Goal: Transaction & Acquisition: Book appointment/travel/reservation

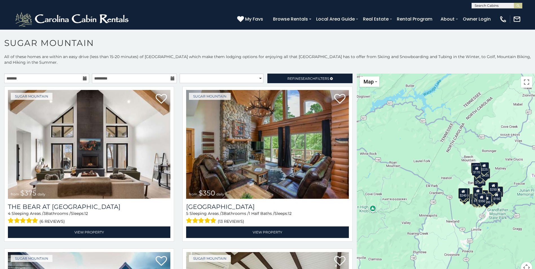
click at [84, 79] on icon at bounding box center [85, 78] width 4 height 4
click at [78, 77] on input "text" at bounding box center [46, 79] width 85 height 10
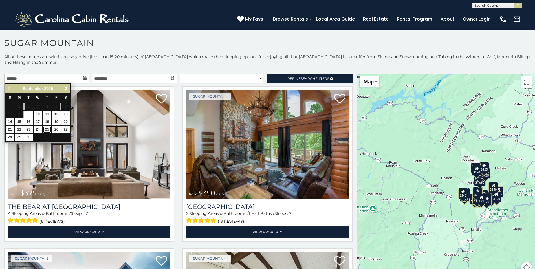
click at [45, 129] on link "25" at bounding box center [47, 129] width 9 height 7
type input "**********"
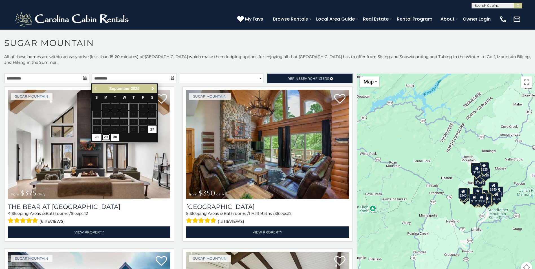
click at [105, 136] on link "29" at bounding box center [106, 137] width 9 height 7
type input "**********"
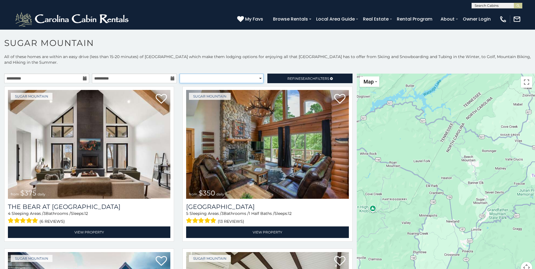
click at [256, 79] on select "**********" at bounding box center [222, 79] width 84 height 10
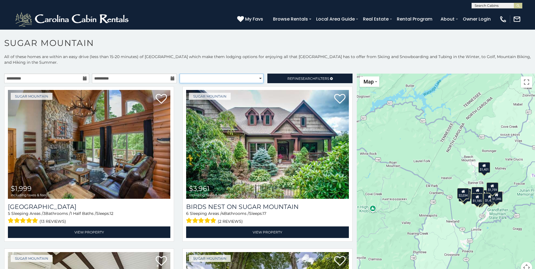
select select "**********"
click at [180, 74] on select "**********" at bounding box center [222, 79] width 84 height 10
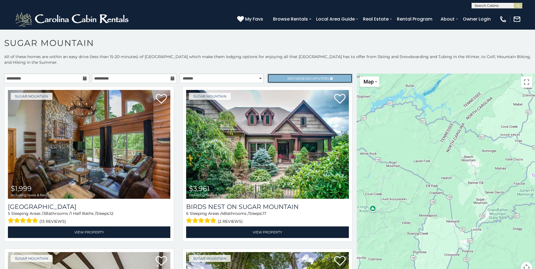
click at [304, 78] on span "Search" at bounding box center [308, 78] width 15 height 4
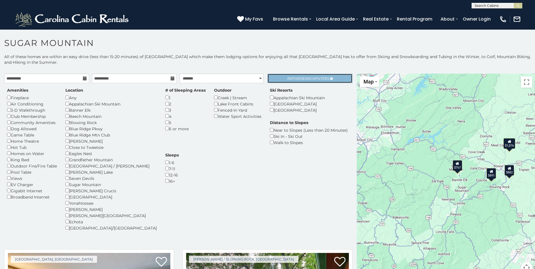
click at [294, 78] on span "Refine Search Filters" at bounding box center [309, 78] width 42 height 4
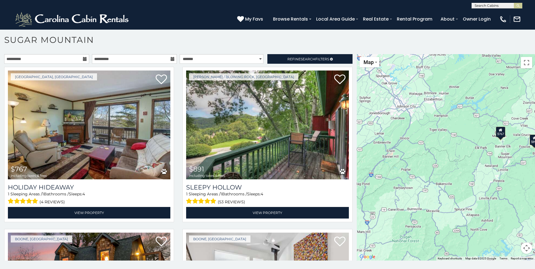
drag, startPoint x: 421, startPoint y: 169, endPoint x: 465, endPoint y: 154, distance: 47.0
click at [465, 154] on div "$767 $891 $1,076 $882" at bounding box center [446, 157] width 178 height 207
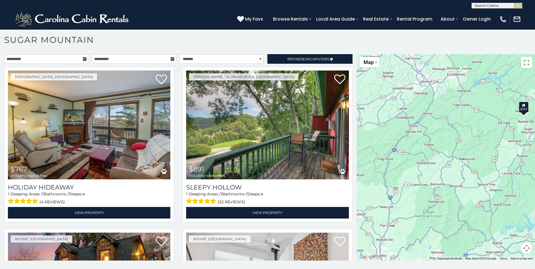
drag, startPoint x: 434, startPoint y: 161, endPoint x: 457, endPoint y: 135, distance: 34.4
click at [457, 135] on div "$767 $891 $1,076 $882" at bounding box center [446, 157] width 178 height 207
click at [295, 53] on div "**********" at bounding box center [267, 151] width 535 height 235
click at [301, 60] on span "Search" at bounding box center [308, 59] width 15 height 4
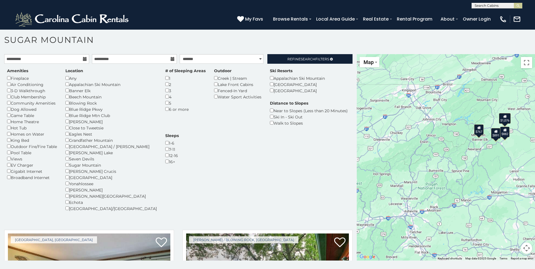
click at [502, 121] on div "$1,076" at bounding box center [505, 118] width 12 height 11
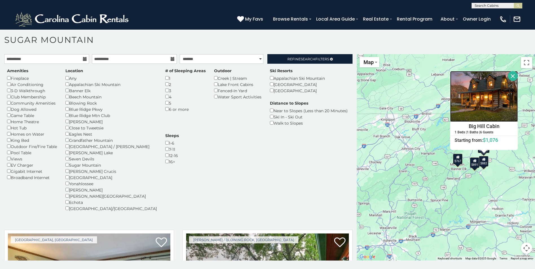
click at [499, 107] on img at bounding box center [484, 96] width 68 height 51
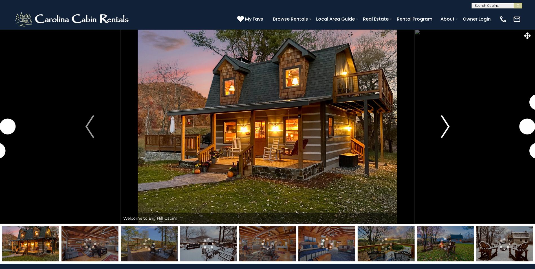
click at [446, 126] on img "Next" at bounding box center [445, 126] width 8 height 23
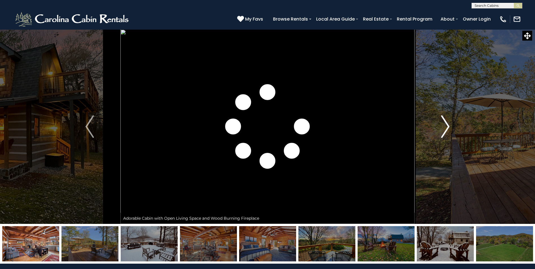
click at [446, 126] on img "Next" at bounding box center [445, 126] width 8 height 23
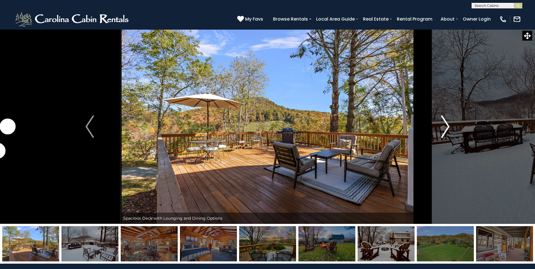
click at [446, 126] on img "Next" at bounding box center [445, 126] width 8 height 23
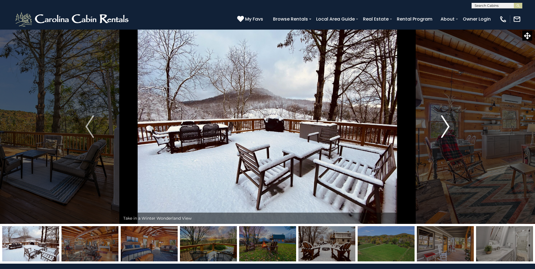
click at [446, 126] on img "Next" at bounding box center [445, 126] width 8 height 23
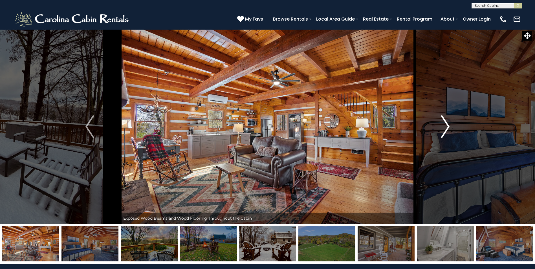
click at [446, 126] on img "Next" at bounding box center [445, 126] width 8 height 23
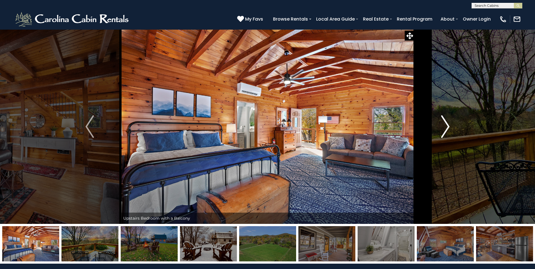
click at [446, 126] on img "Next" at bounding box center [445, 126] width 8 height 23
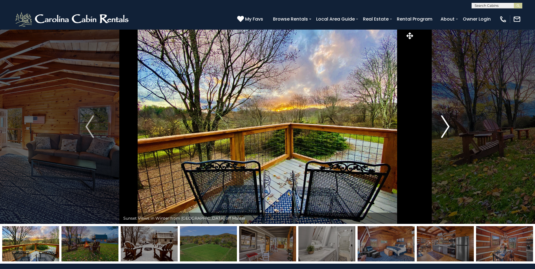
click at [446, 126] on img "Next" at bounding box center [445, 126] width 8 height 23
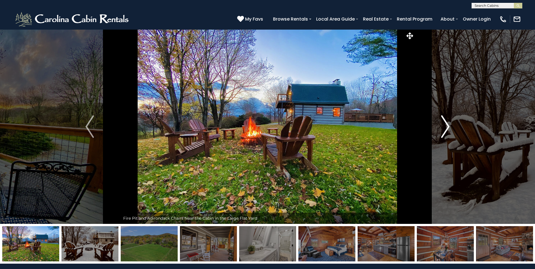
click at [446, 126] on img "Next" at bounding box center [445, 126] width 8 height 23
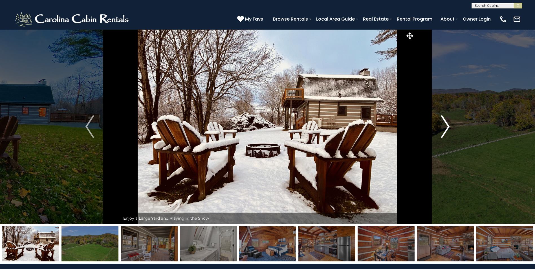
click at [446, 126] on img "Next" at bounding box center [445, 126] width 8 height 23
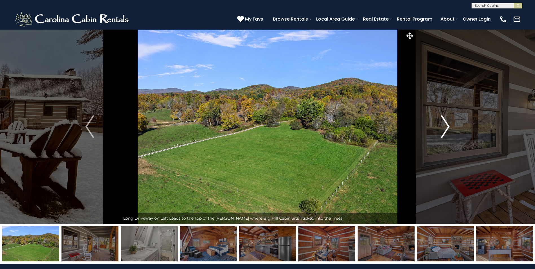
click at [446, 126] on img "Next" at bounding box center [445, 126] width 8 height 23
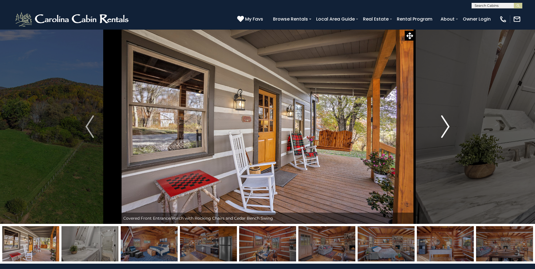
click at [446, 126] on img "Next" at bounding box center [445, 126] width 8 height 23
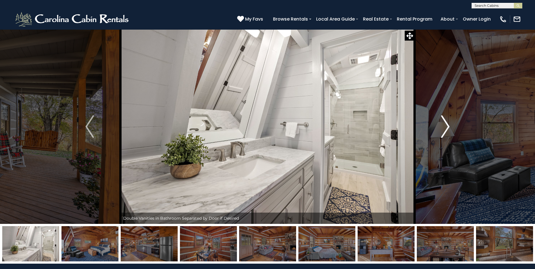
click at [446, 126] on img "Next" at bounding box center [445, 126] width 8 height 23
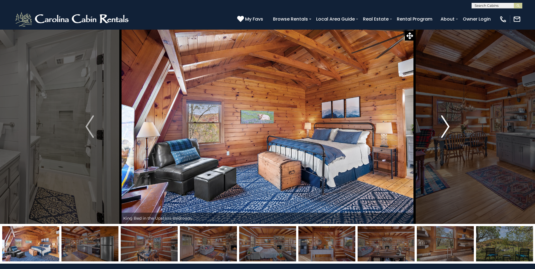
click at [446, 126] on img "Next" at bounding box center [445, 126] width 8 height 23
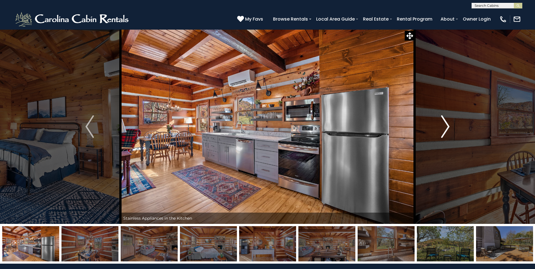
click at [446, 126] on img "Next" at bounding box center [445, 126] width 8 height 23
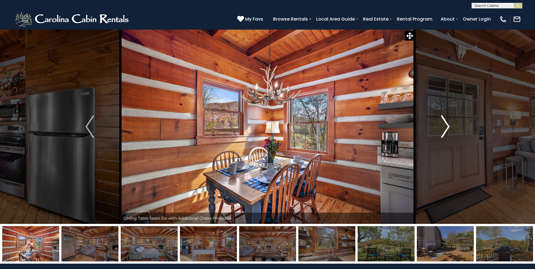
click at [446, 126] on img "Next" at bounding box center [445, 126] width 8 height 23
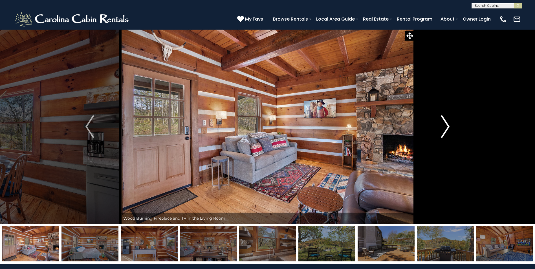
click at [446, 126] on img "Next" at bounding box center [445, 126] width 8 height 23
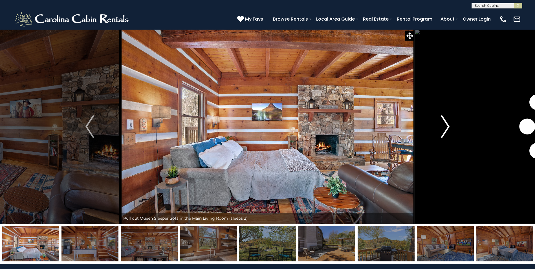
click at [446, 126] on img "Next" at bounding box center [445, 126] width 8 height 23
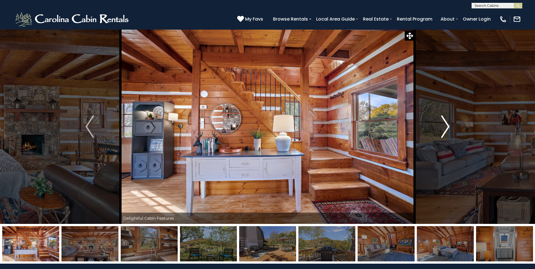
click at [446, 126] on img "Next" at bounding box center [445, 126] width 8 height 23
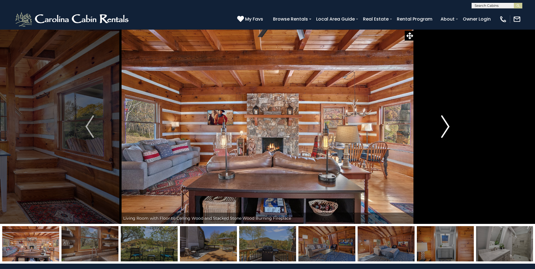
click at [446, 126] on img "Next" at bounding box center [445, 126] width 8 height 23
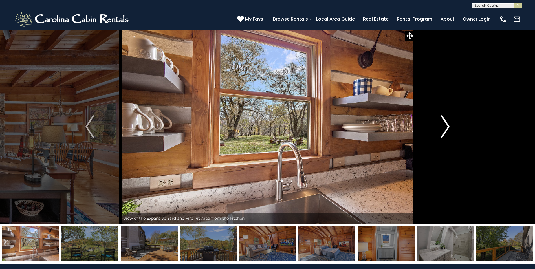
click at [446, 126] on img "Next" at bounding box center [445, 126] width 8 height 23
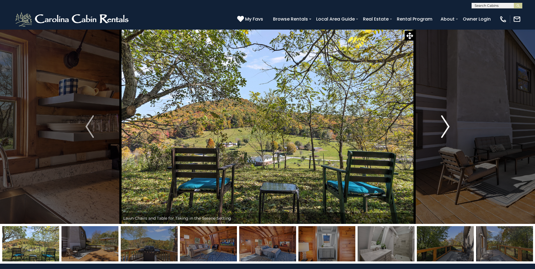
click at [446, 126] on img "Next" at bounding box center [445, 126] width 8 height 23
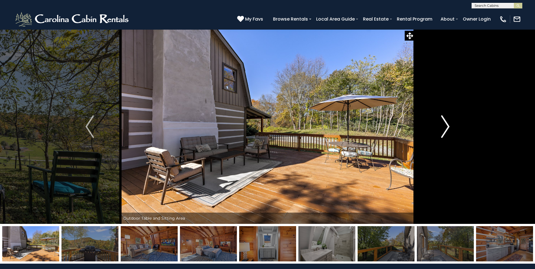
click at [446, 126] on img "Next" at bounding box center [445, 126] width 8 height 23
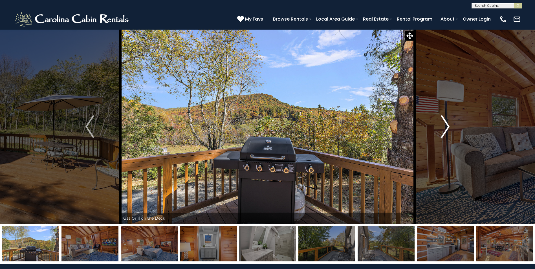
click at [446, 126] on img "Next" at bounding box center [445, 126] width 8 height 23
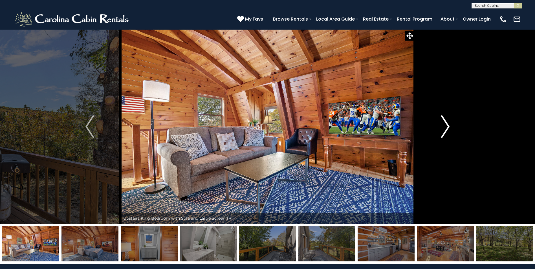
click at [446, 126] on img "Next" at bounding box center [445, 126] width 8 height 23
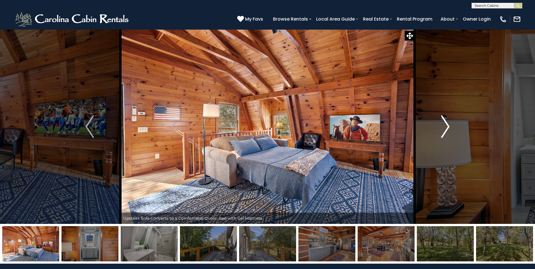
click at [446, 126] on img "Next" at bounding box center [445, 126] width 8 height 23
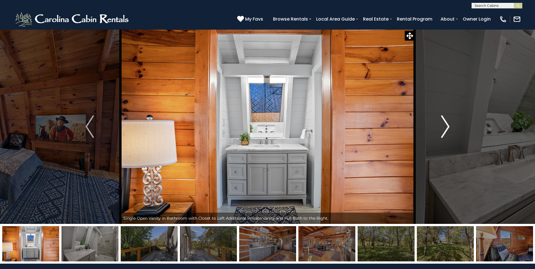
click at [446, 126] on img "Next" at bounding box center [445, 126] width 8 height 23
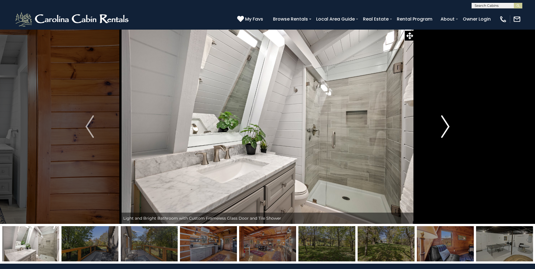
click at [446, 126] on img "Next" at bounding box center [445, 126] width 8 height 23
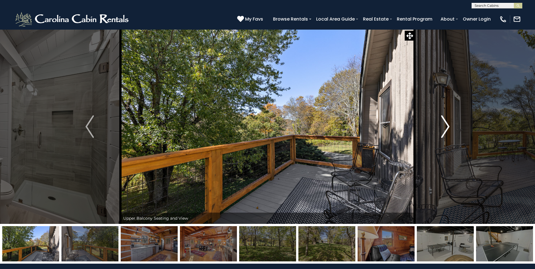
click at [446, 126] on img "Next" at bounding box center [445, 126] width 8 height 23
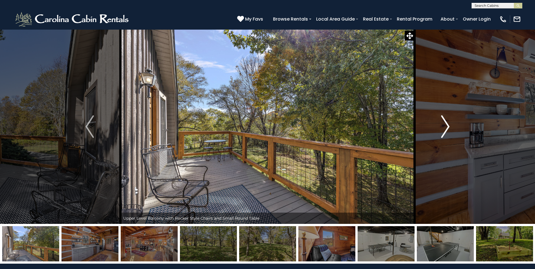
click at [446, 126] on img "Next" at bounding box center [445, 126] width 8 height 23
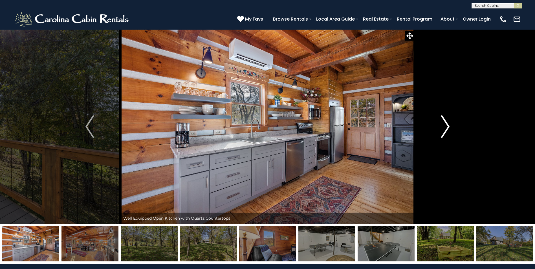
click at [446, 126] on img "Next" at bounding box center [445, 126] width 8 height 23
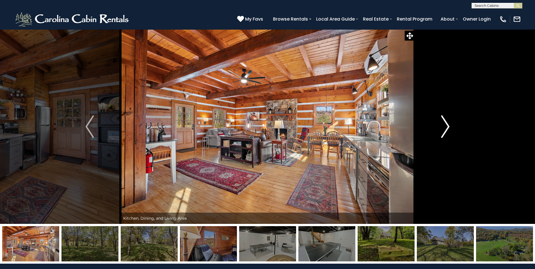
click at [446, 126] on img "Next" at bounding box center [445, 126] width 8 height 23
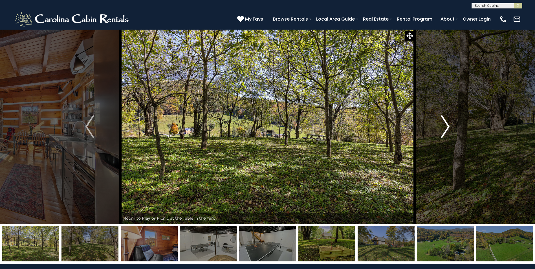
click at [446, 126] on img "Next" at bounding box center [445, 126] width 8 height 23
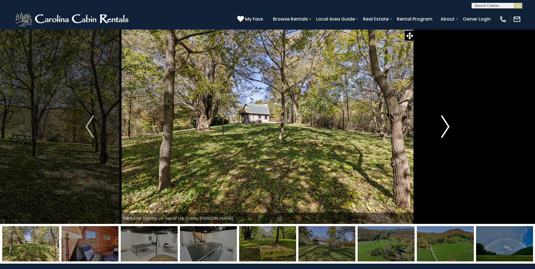
click at [446, 126] on img "Next" at bounding box center [445, 126] width 8 height 23
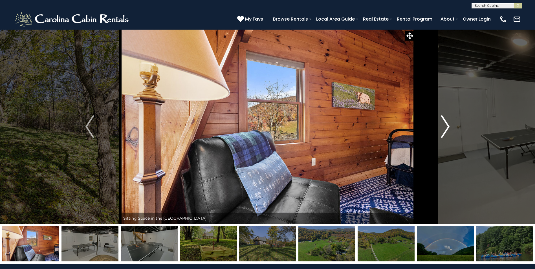
click at [446, 126] on img "Next" at bounding box center [445, 126] width 8 height 23
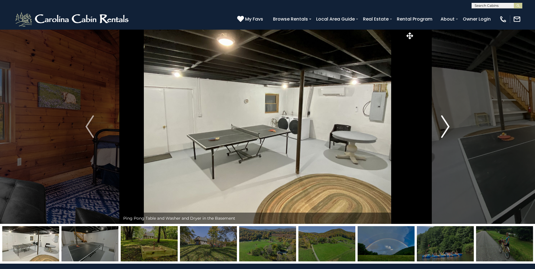
click at [445, 127] on img "Next" at bounding box center [445, 126] width 8 height 23
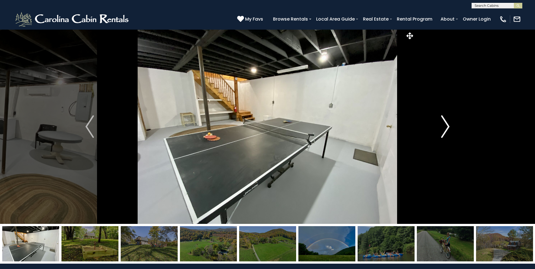
click at [445, 127] on img "Next" at bounding box center [445, 126] width 8 height 23
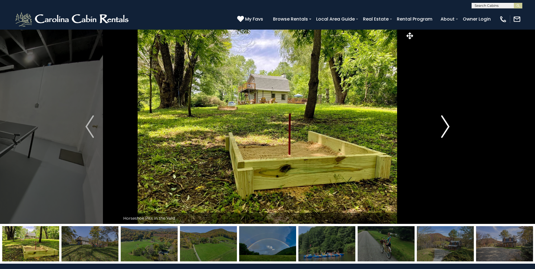
click at [445, 127] on img "Next" at bounding box center [445, 126] width 8 height 23
